Goal: Transaction & Acquisition: Purchase product/service

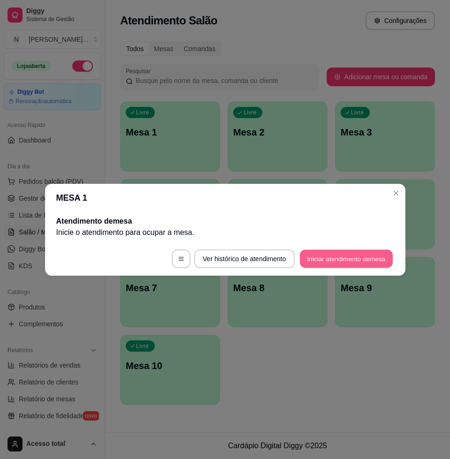
click at [369, 256] on button "Iniciar atendimento de mesa" at bounding box center [346, 258] width 93 height 18
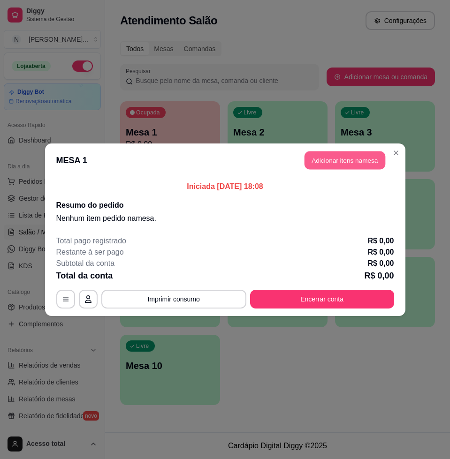
click at [374, 167] on button "Adicionar itens na mesa" at bounding box center [344, 160] width 81 height 18
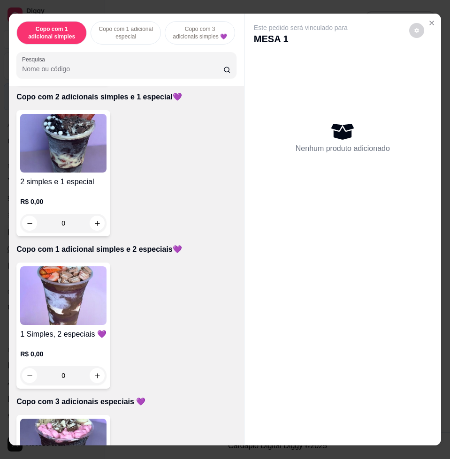
scroll to position [645, 0]
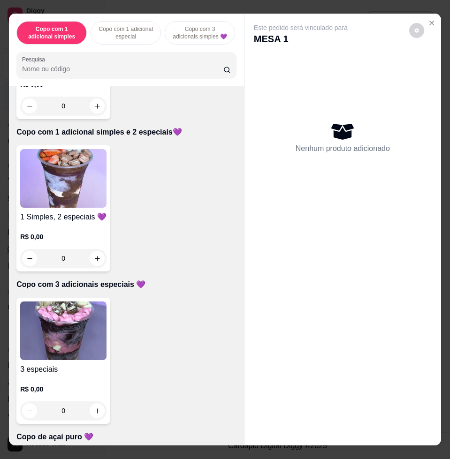
click at [86, 349] on img at bounding box center [63, 330] width 86 height 59
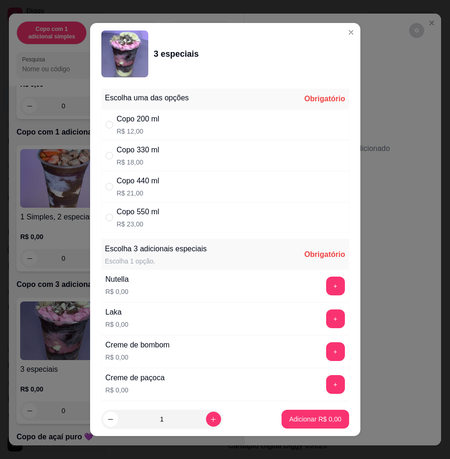
click at [164, 153] on div "Copo 330 ml R$ 18,00" at bounding box center [225, 155] width 248 height 31
radio input "true"
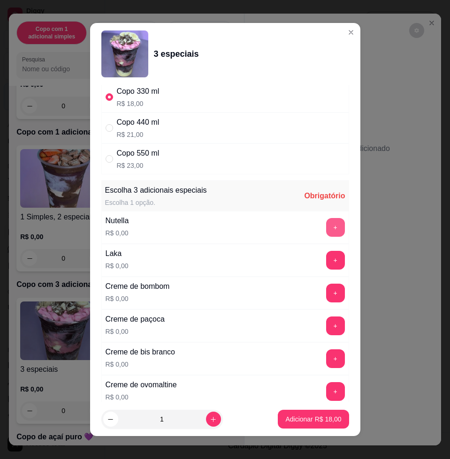
click at [326, 228] on button "+" at bounding box center [335, 227] width 19 height 19
click at [326, 260] on button "+" at bounding box center [335, 260] width 19 height 19
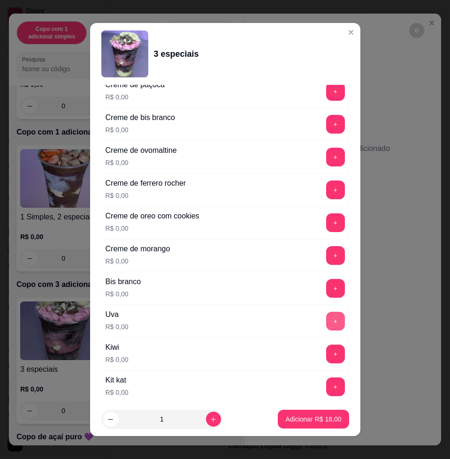
click at [326, 324] on button "+" at bounding box center [335, 321] width 19 height 19
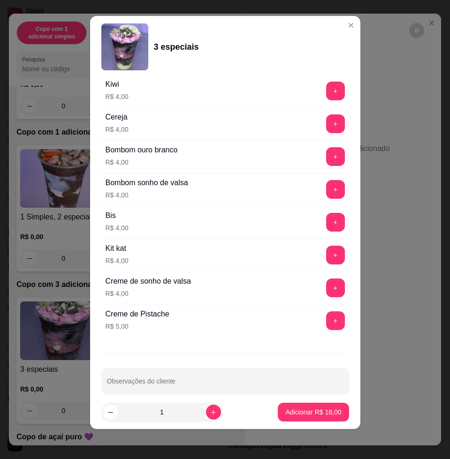
scroll to position [1934, 0]
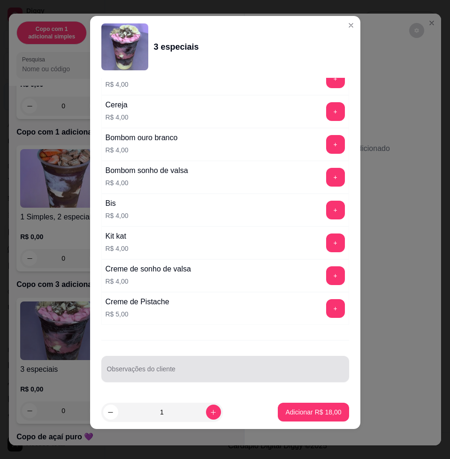
click at [230, 368] on div at bounding box center [225, 369] width 236 height 19
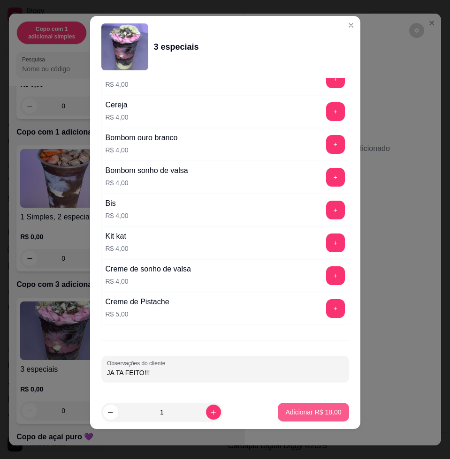
type input "JA TA FEITO!!!"
click at [285, 408] on p "Adicionar R$ 18,00" at bounding box center [313, 411] width 56 height 9
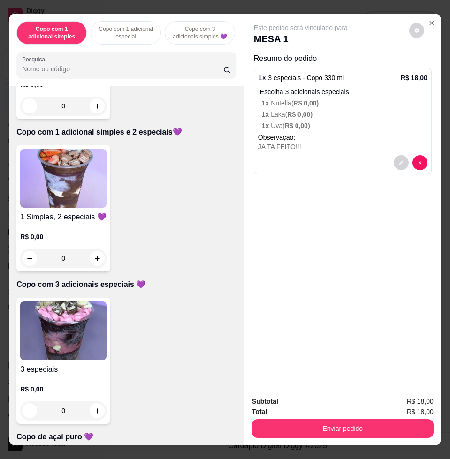
click at [403, 162] on div at bounding box center [410, 162] width 34 height 15
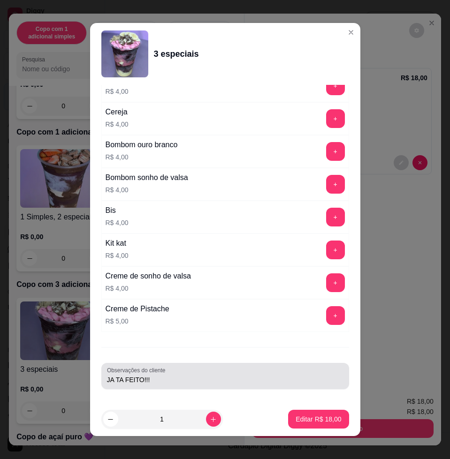
click at [192, 389] on div "Observações do cliente JA TA FEITO!!!" at bounding box center [225, 376] width 248 height 26
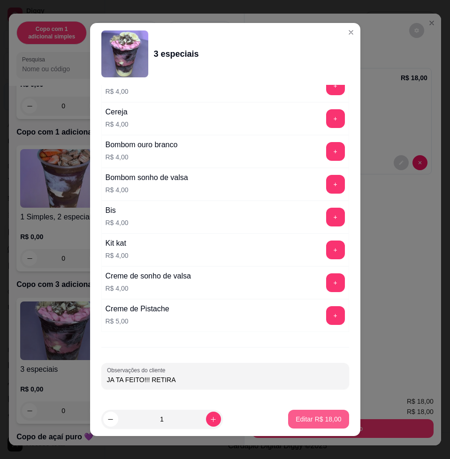
type input "JA TA FEITO!!! RETIRA"
click at [309, 421] on p "Editar R$ 18,00" at bounding box center [318, 418] width 44 height 9
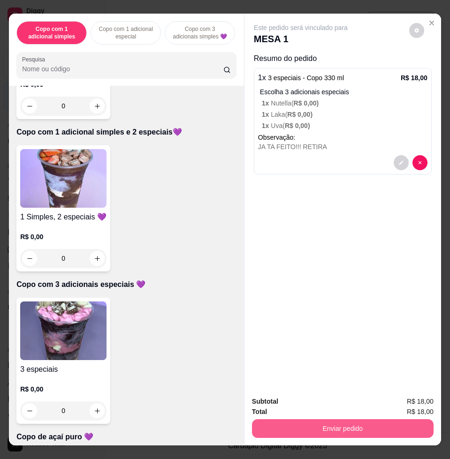
click at [342, 422] on button "Enviar pedido" at bounding box center [342, 428] width 181 height 19
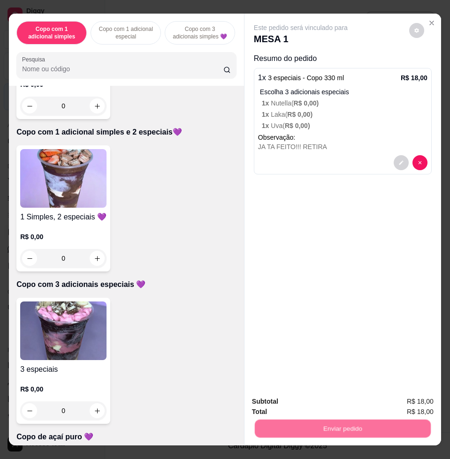
click at [322, 399] on button "Não registrar e enviar pedido" at bounding box center [310, 400] width 95 height 17
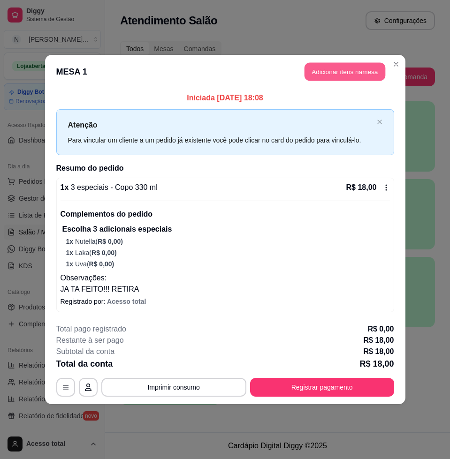
click at [343, 75] on button "Adicionar itens na mesa" at bounding box center [344, 72] width 81 height 18
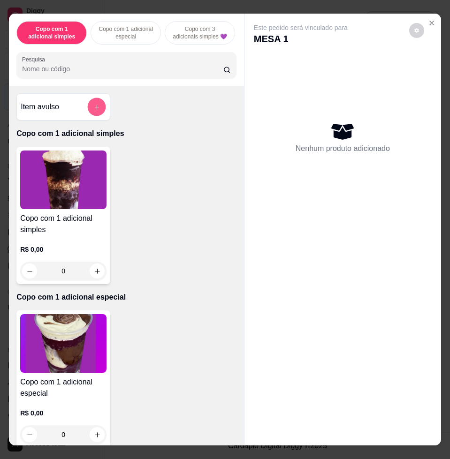
click at [93, 108] on icon "add-separate-item" at bounding box center [96, 107] width 7 height 7
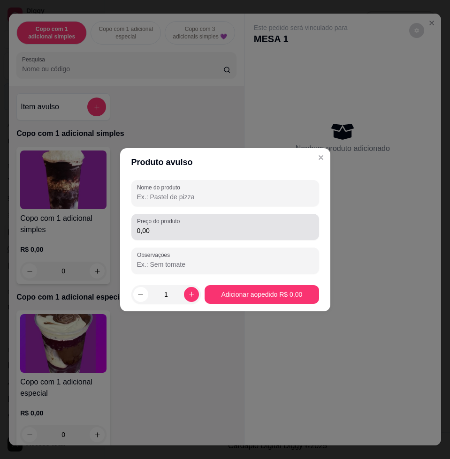
click at [169, 231] on input "0,00" at bounding box center [225, 230] width 176 height 9
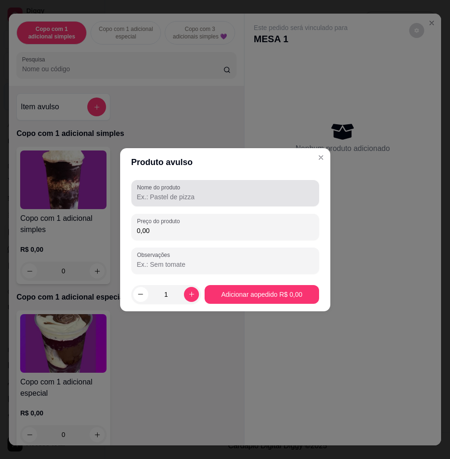
click at [173, 201] on div at bounding box center [225, 193] width 176 height 19
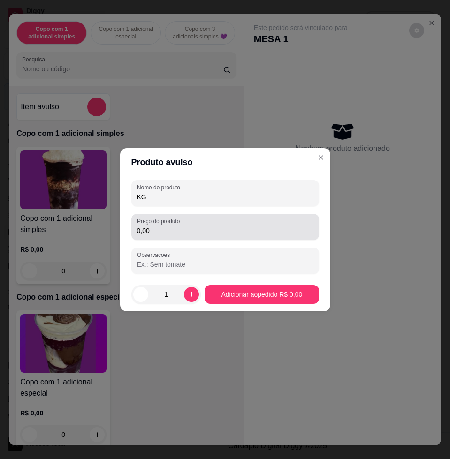
type input "KG"
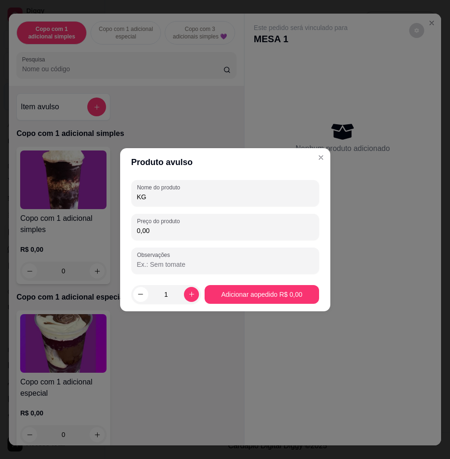
click at [170, 228] on input "0,00" at bounding box center [225, 230] width 176 height 9
type input "5,04"
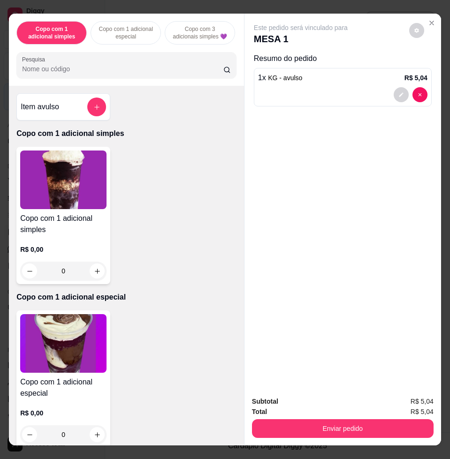
click at [337, 433] on div "Subtotal R$ 5,04 Total R$ 5,04 Enviar pedido" at bounding box center [342, 417] width 196 height 57
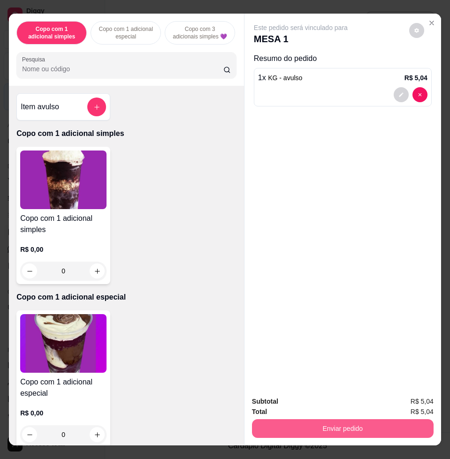
click at [345, 425] on button "Enviar pedido" at bounding box center [342, 428] width 181 height 19
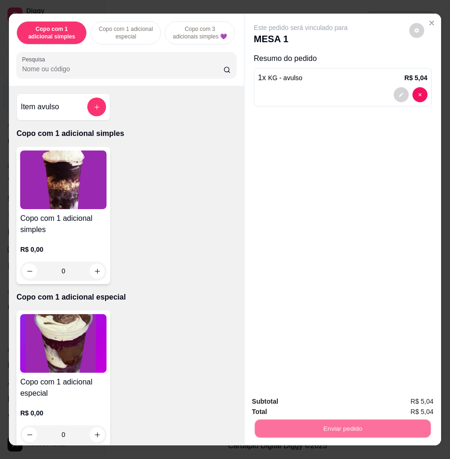
click at [332, 399] on button "Não registrar e enviar pedido" at bounding box center [311, 401] width 98 height 18
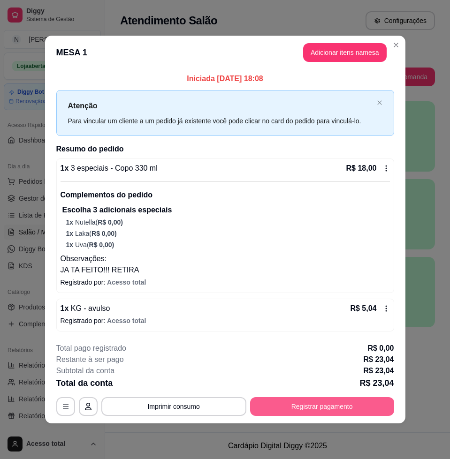
click at [328, 398] on button "Registrar pagamento" at bounding box center [322, 406] width 144 height 19
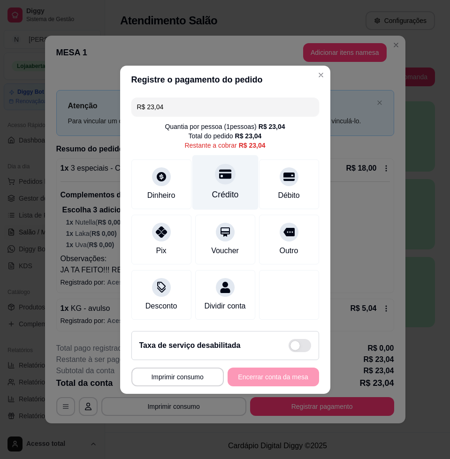
click at [205, 172] on div "Crédito" at bounding box center [225, 182] width 66 height 55
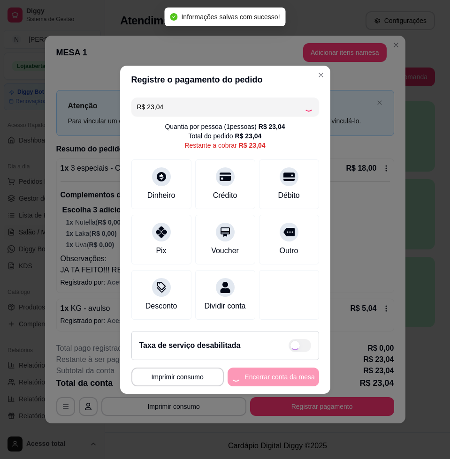
type input "R$ 0,00"
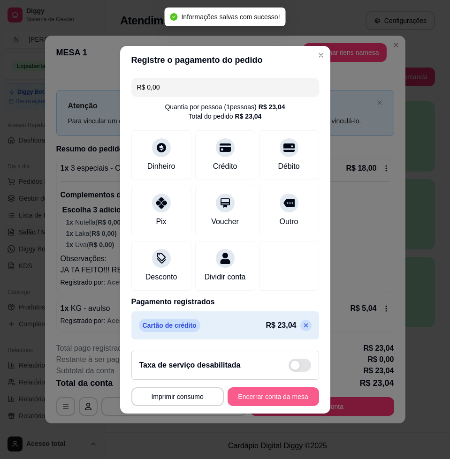
click at [264, 401] on button "Encerrar conta da mesa" at bounding box center [272, 396] width 91 height 19
